Goal: Task Accomplishment & Management: Manage account settings

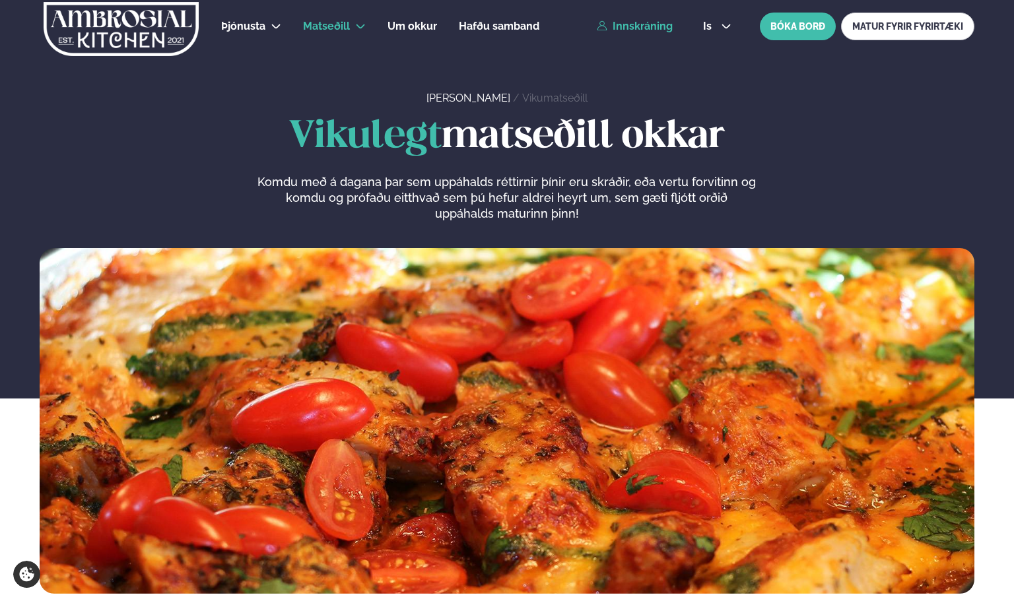
click at [641, 32] on link "Innskráning" at bounding box center [635, 26] width 76 height 12
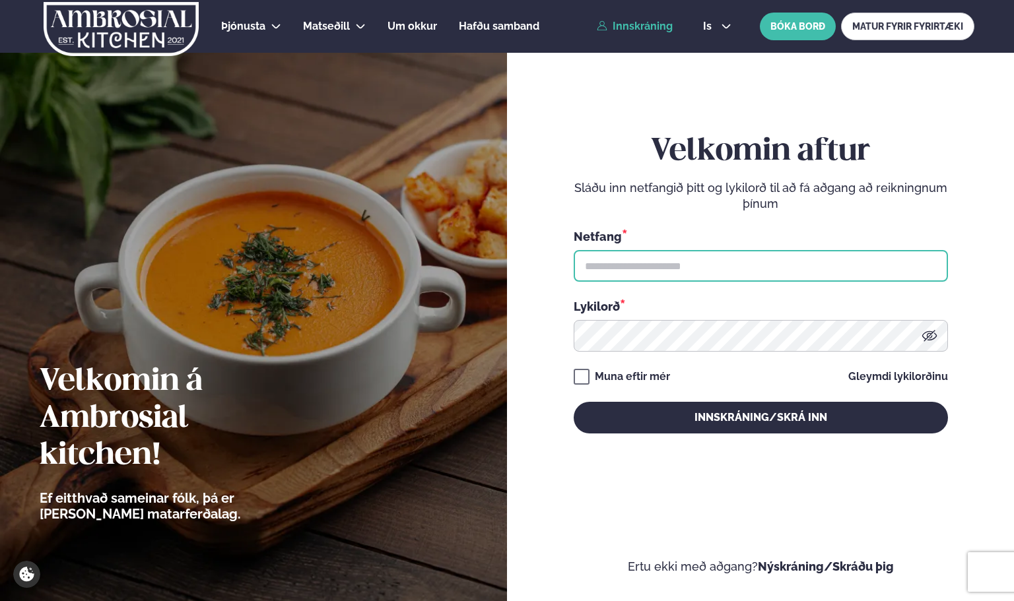
click at [696, 253] on input "text" at bounding box center [761, 266] width 374 height 32
type input "**********"
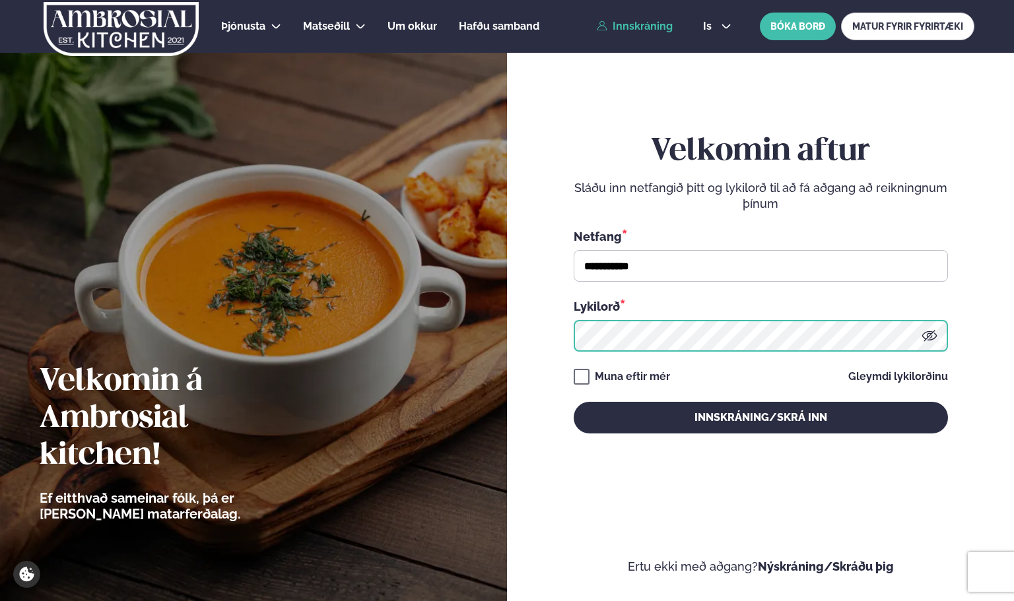
click at [574, 402] on button "Innskráning/Skrá inn" at bounding box center [761, 418] width 374 height 32
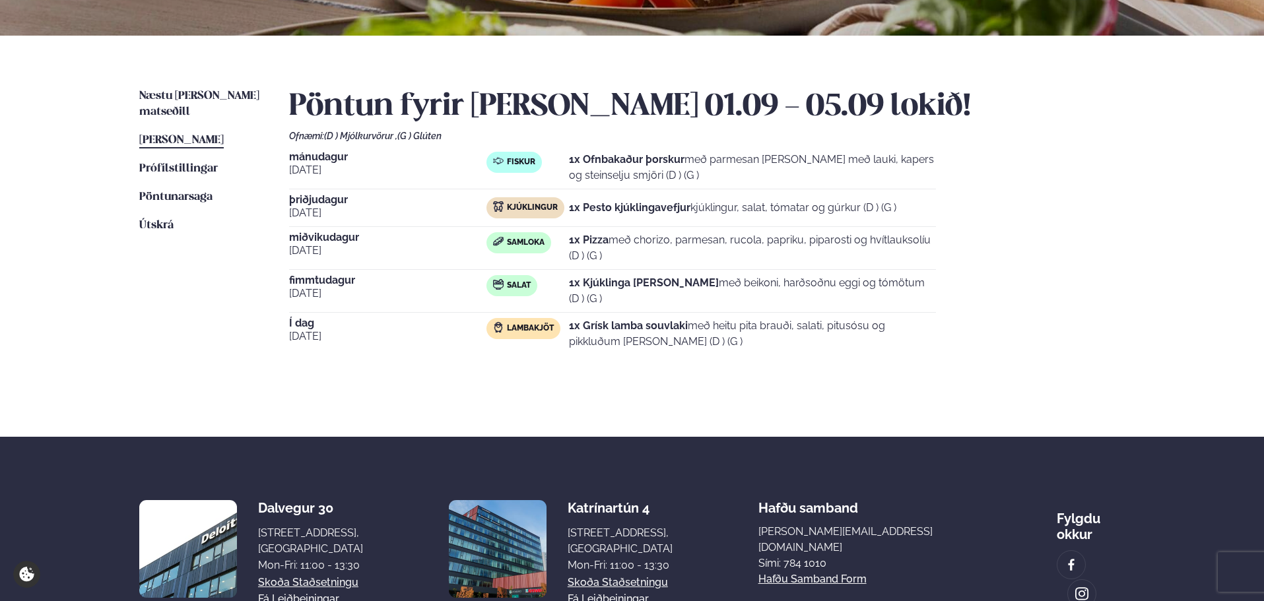
scroll to position [264, 0]
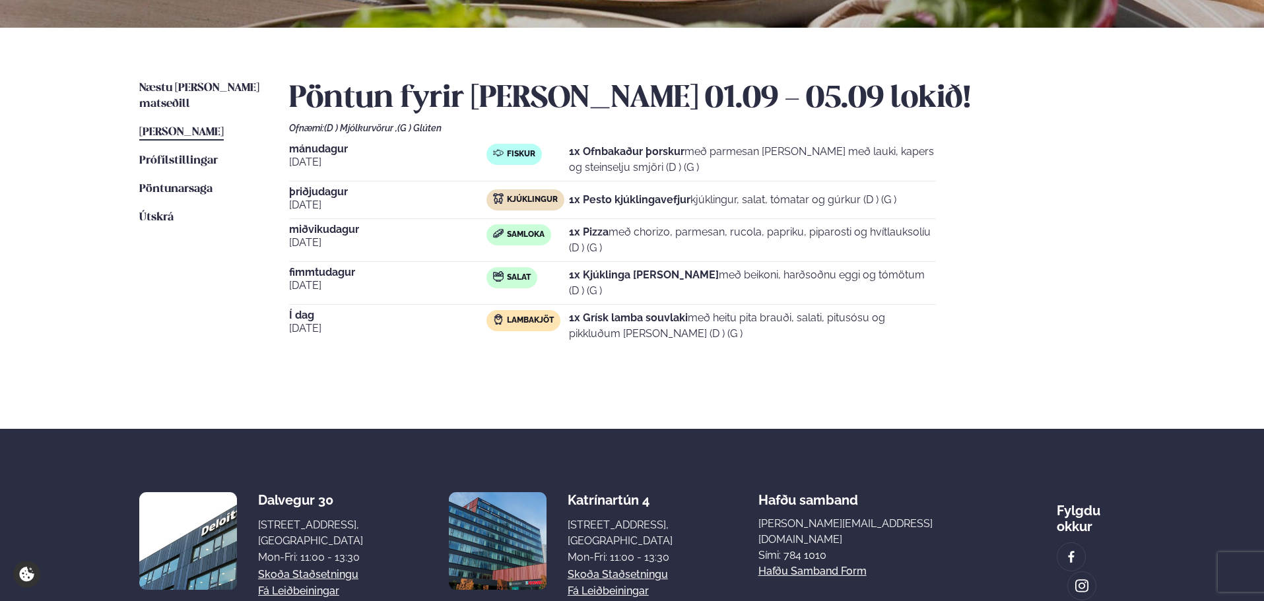
drag, startPoint x: 687, startPoint y: 333, endPoint x: 566, endPoint y: 318, distance: 122.5
click at [566, 318] on div "Lambakjöt 1x Grísk lamba souvlaki með heitu pita brauði, salati, pitusósu og pi…" at bounding box center [712, 326] width 450 height 32
click at [570, 351] on div "Pöntun fyrir [PERSON_NAME] 01.09 - 05.09 lokið! Ofnæmi: (D ) Mjólkurvörur , (G …" at bounding box center [707, 226] width 836 height 290
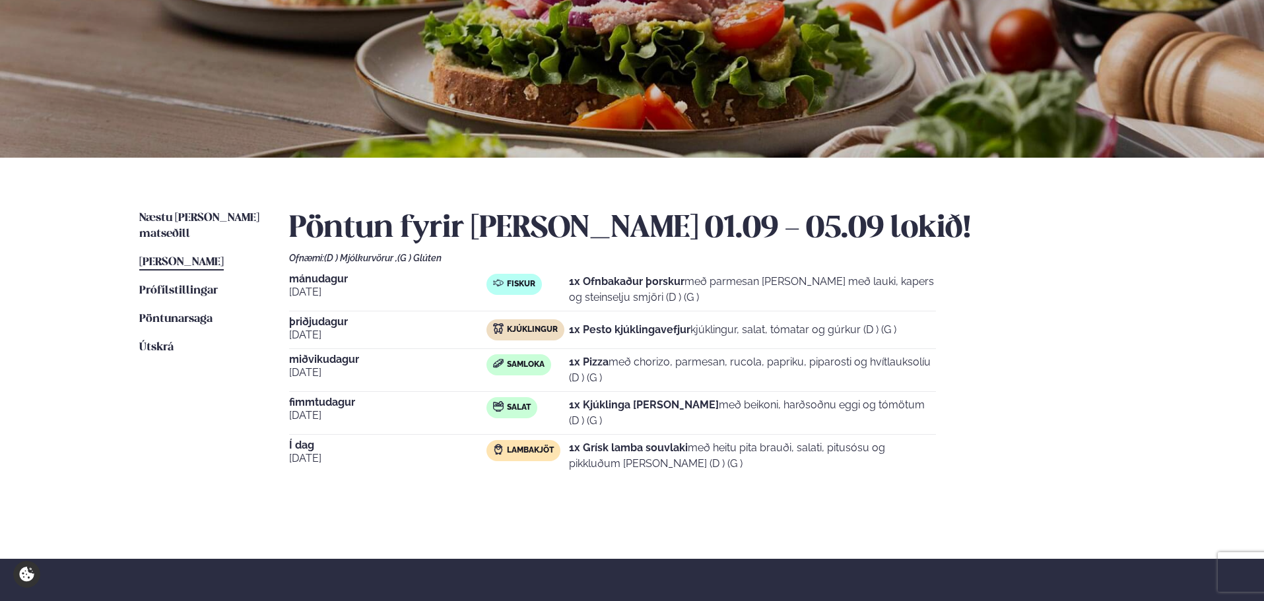
scroll to position [0, 0]
